Goal: Task Accomplishment & Management: Manage account settings

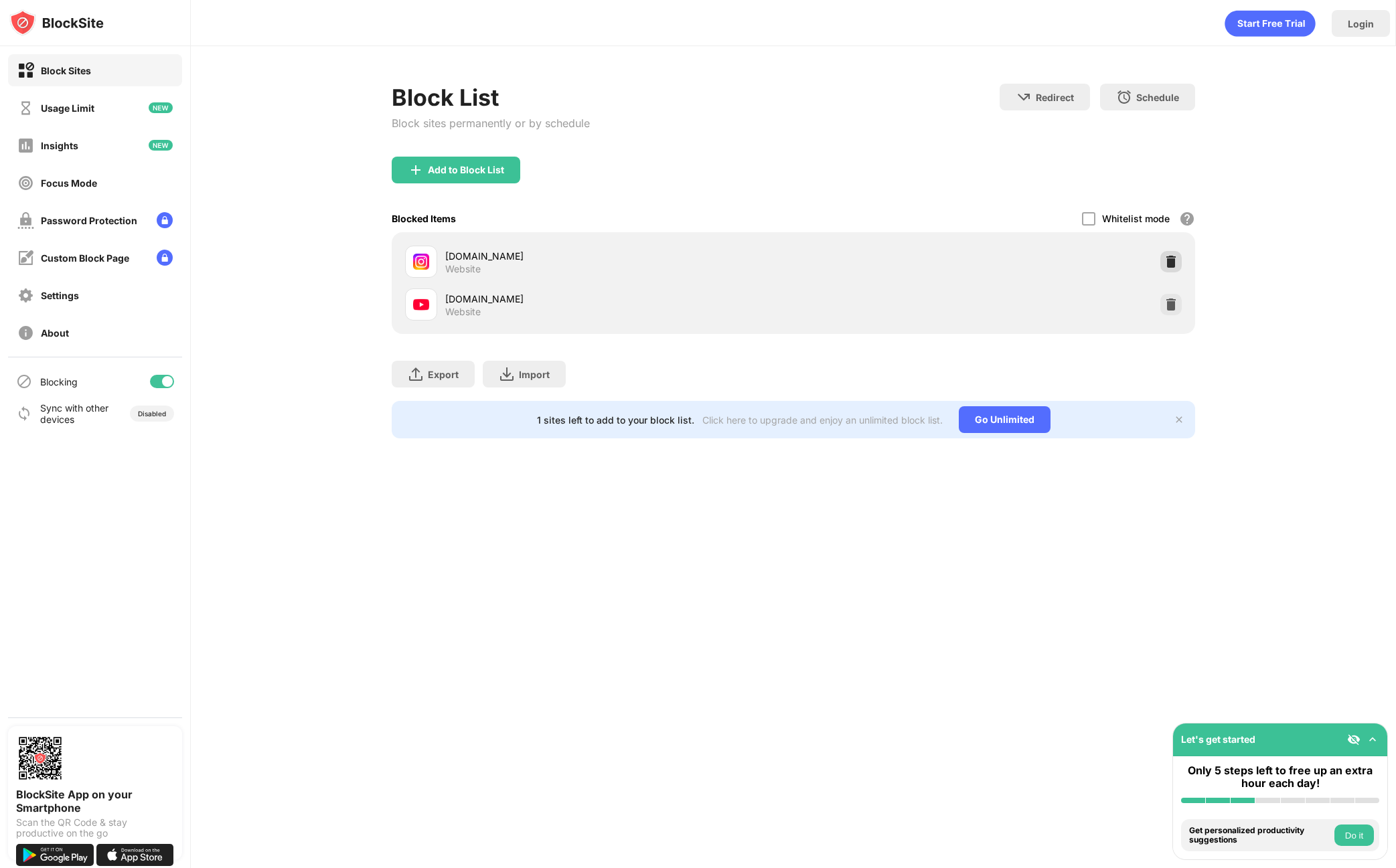
click at [1178, 263] on div at bounding box center [1171, 262] width 22 height 22
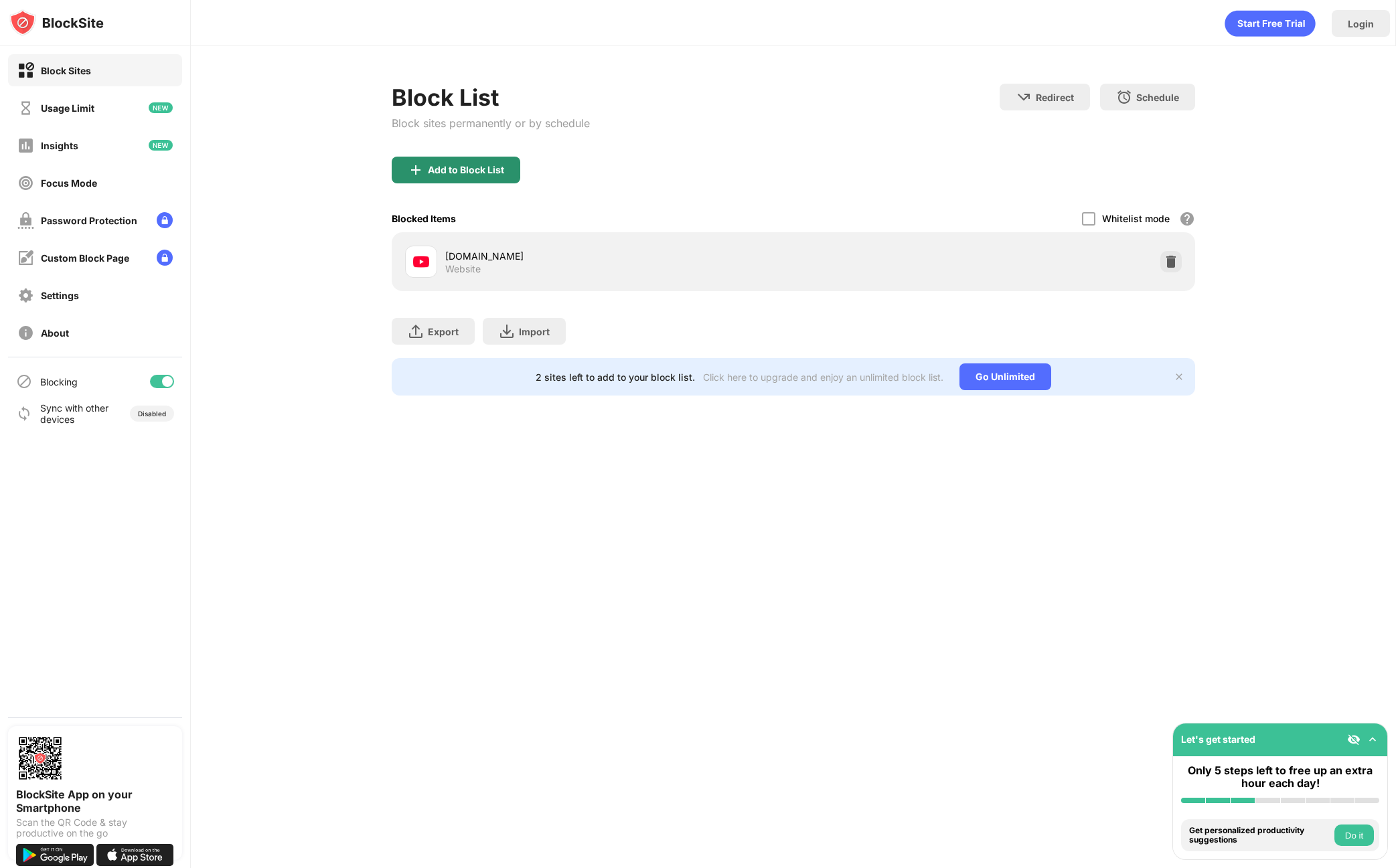
click at [473, 170] on div "Add to Block List" at bounding box center [466, 170] width 77 height 10
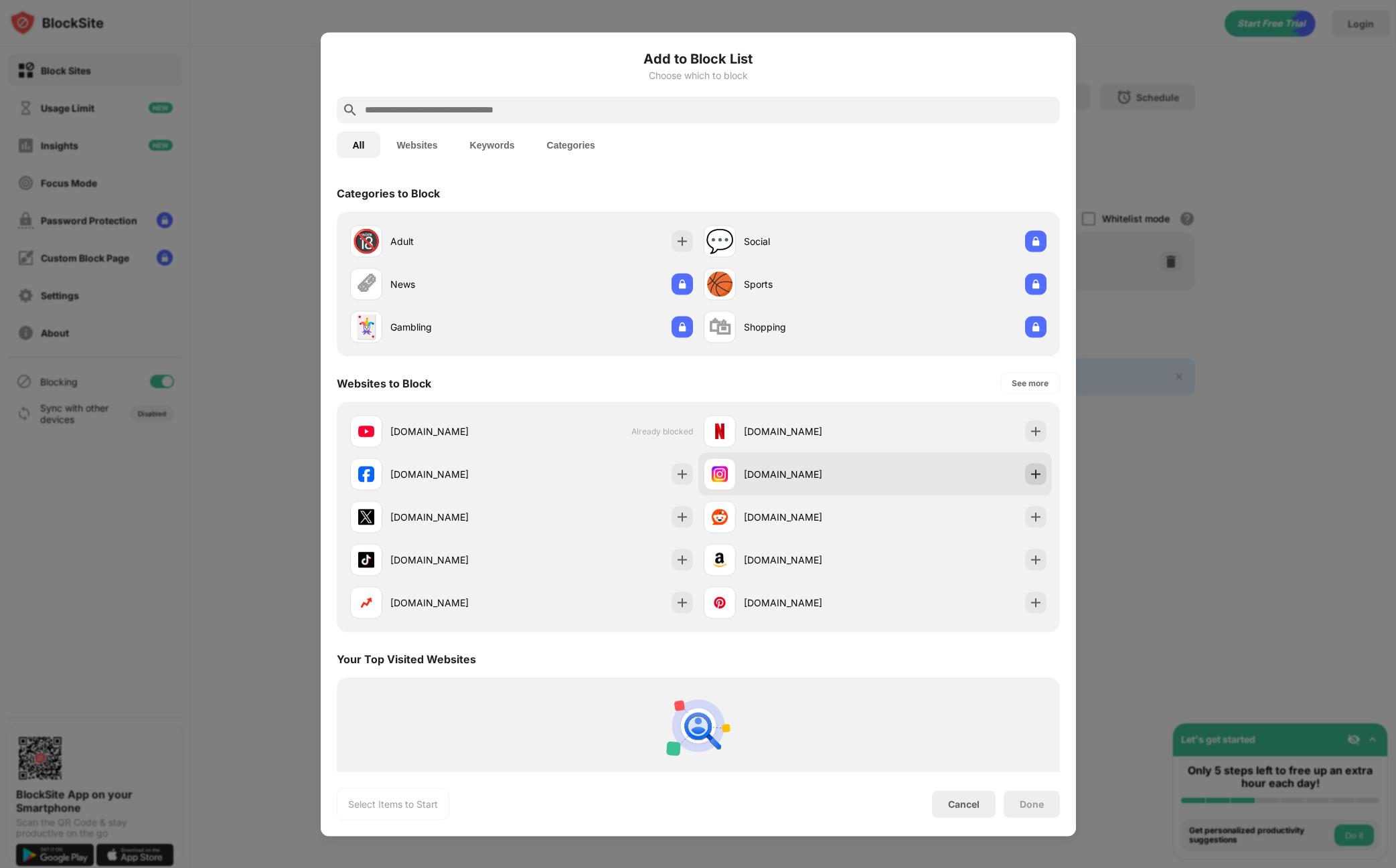
click at [1029, 477] on img at bounding box center [1035, 473] width 13 height 13
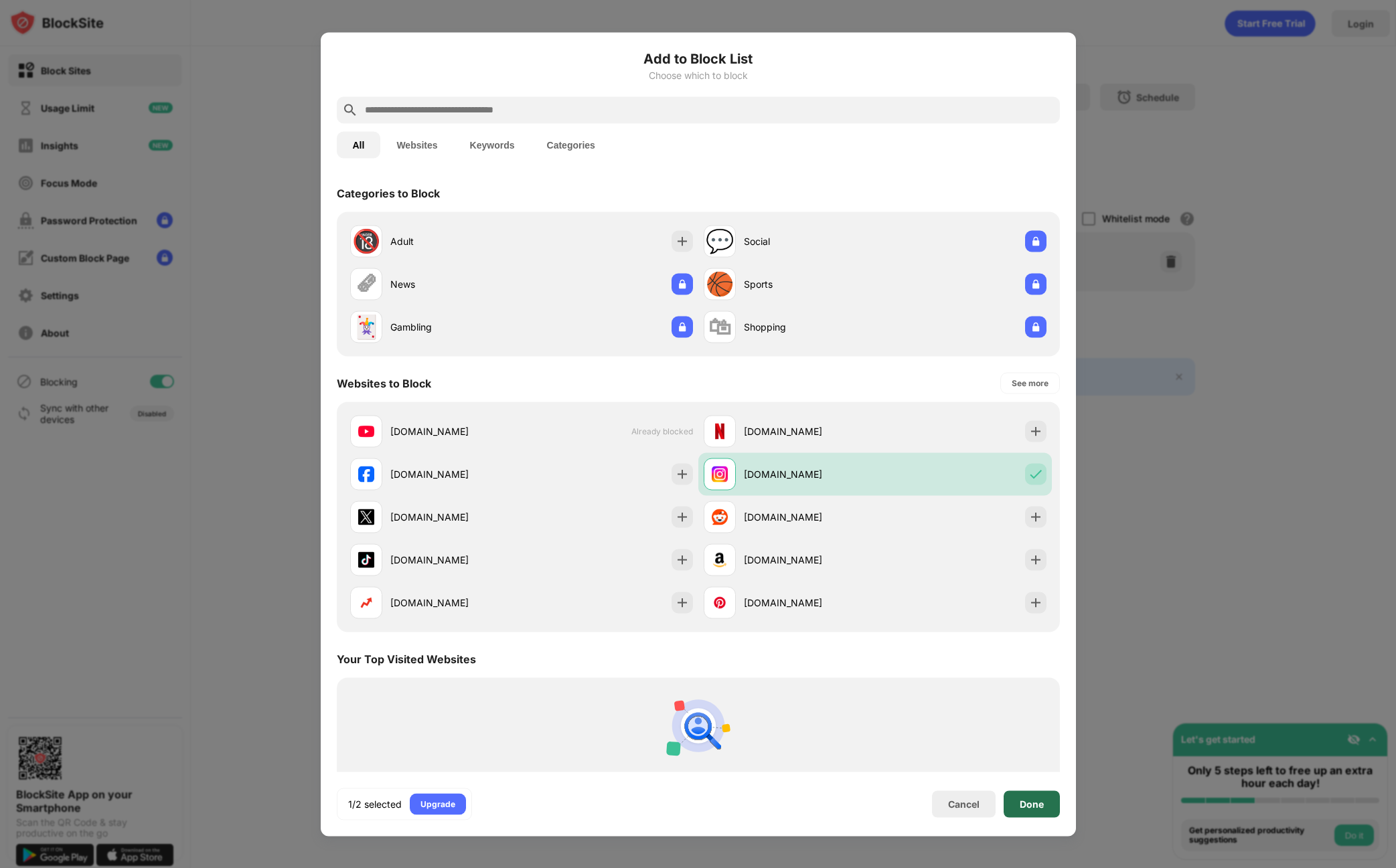
click at [1040, 808] on div "Done" at bounding box center [1032, 804] width 24 height 10
